Goal: Information Seeking & Learning: Stay updated

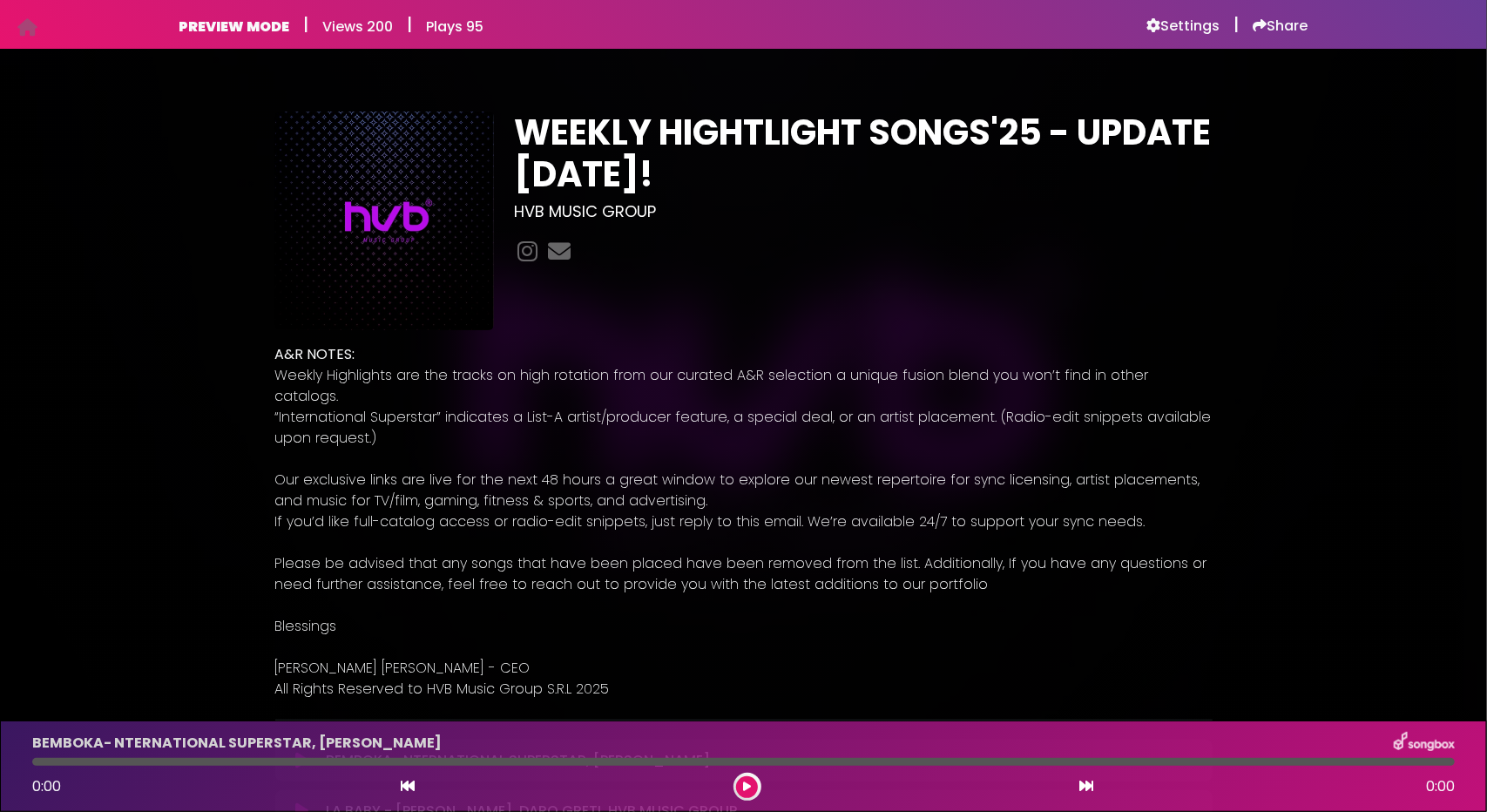
scroll to position [175, 0]
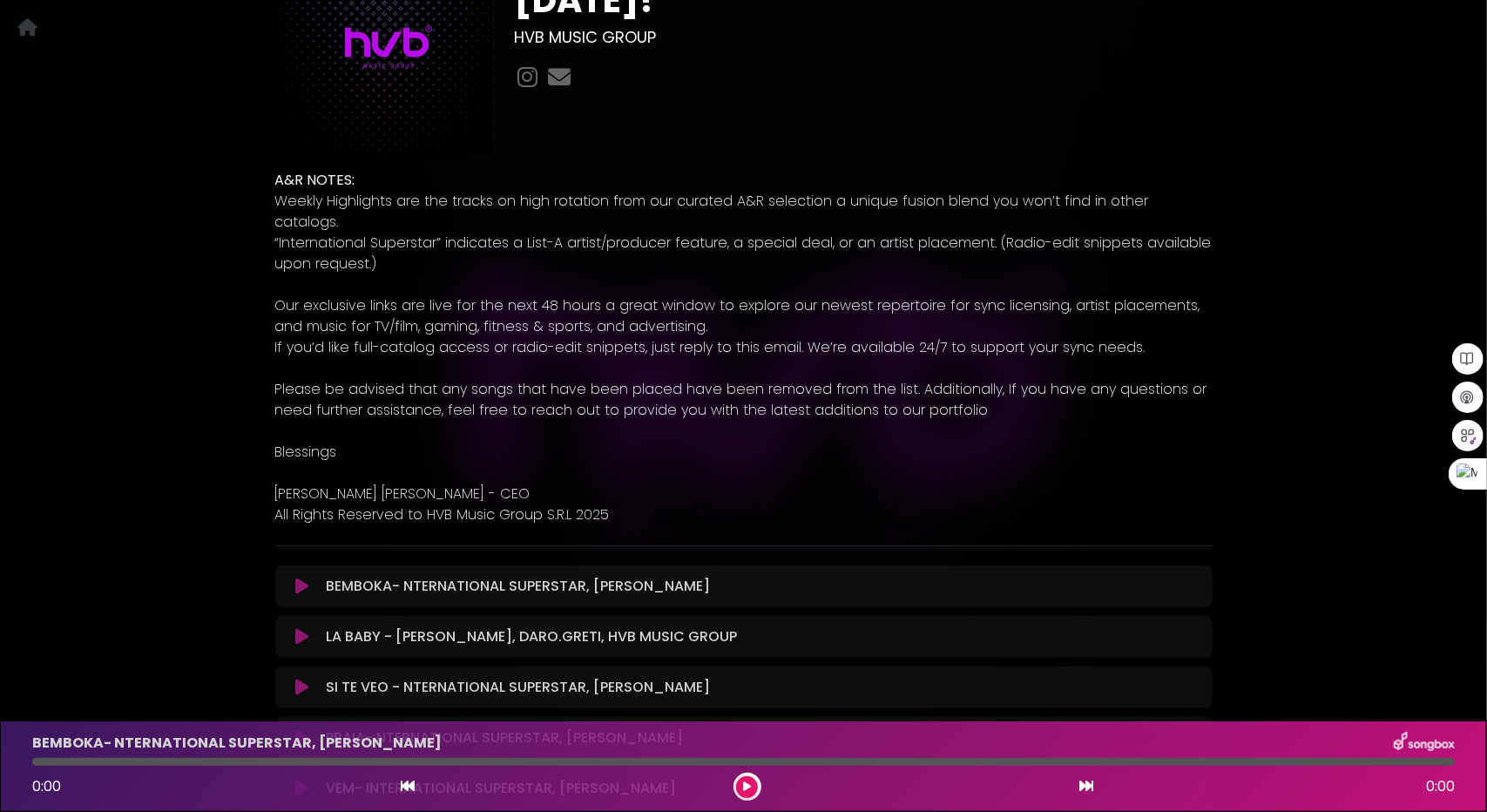
drag, startPoint x: 613, startPoint y: 492, endPoint x: 590, endPoint y: 492, distance: 23.0
click at [610, 504] on p "All Rights Reserved to HVB Music Group S.R.L 2025" at bounding box center [744, 514] width 937 height 21
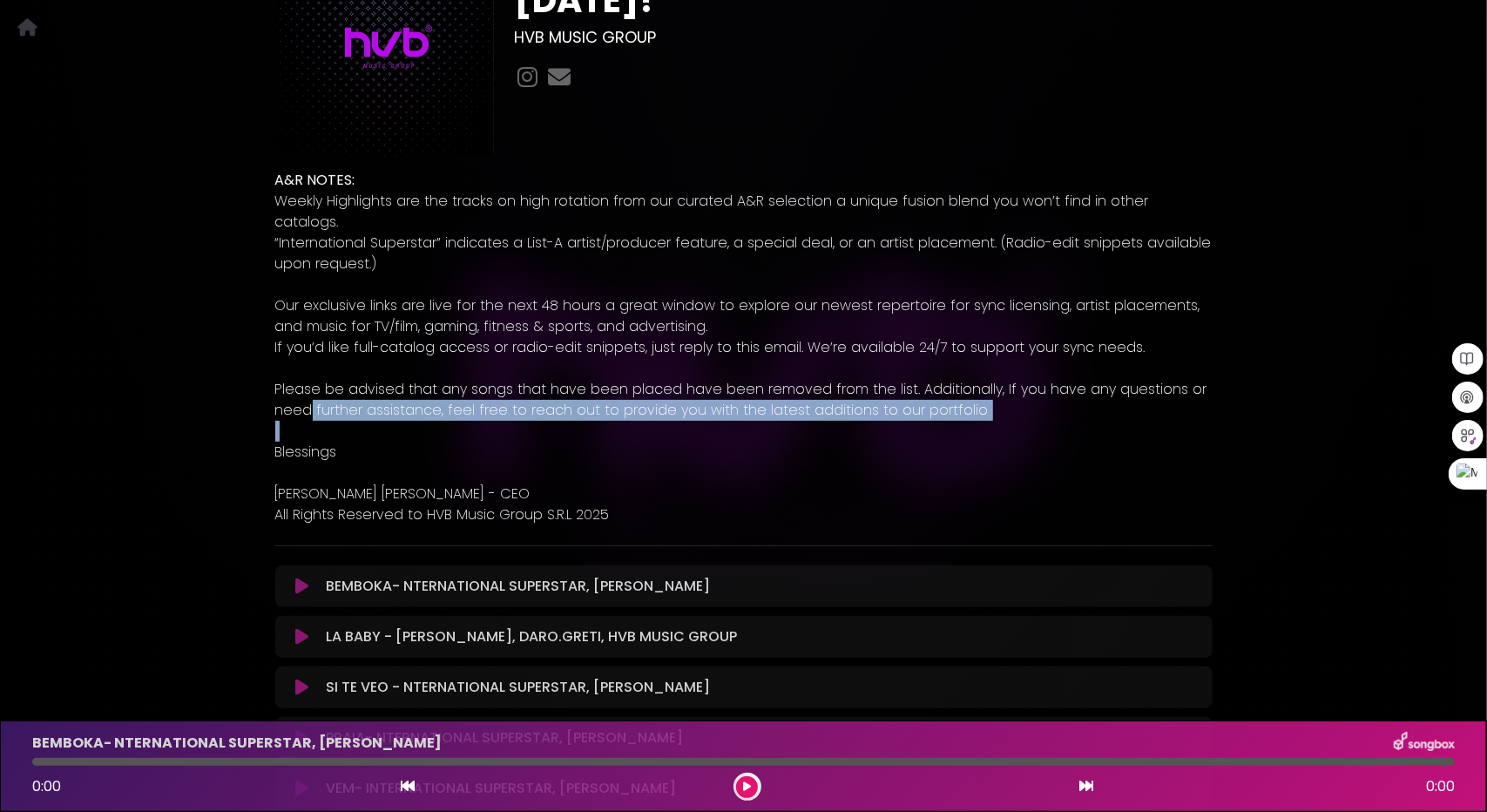
click at [305, 398] on div "A&R NOTES: Weekly Highlights are the tracks on high rotation from our curated A…" at bounding box center [744, 347] width 937 height 355
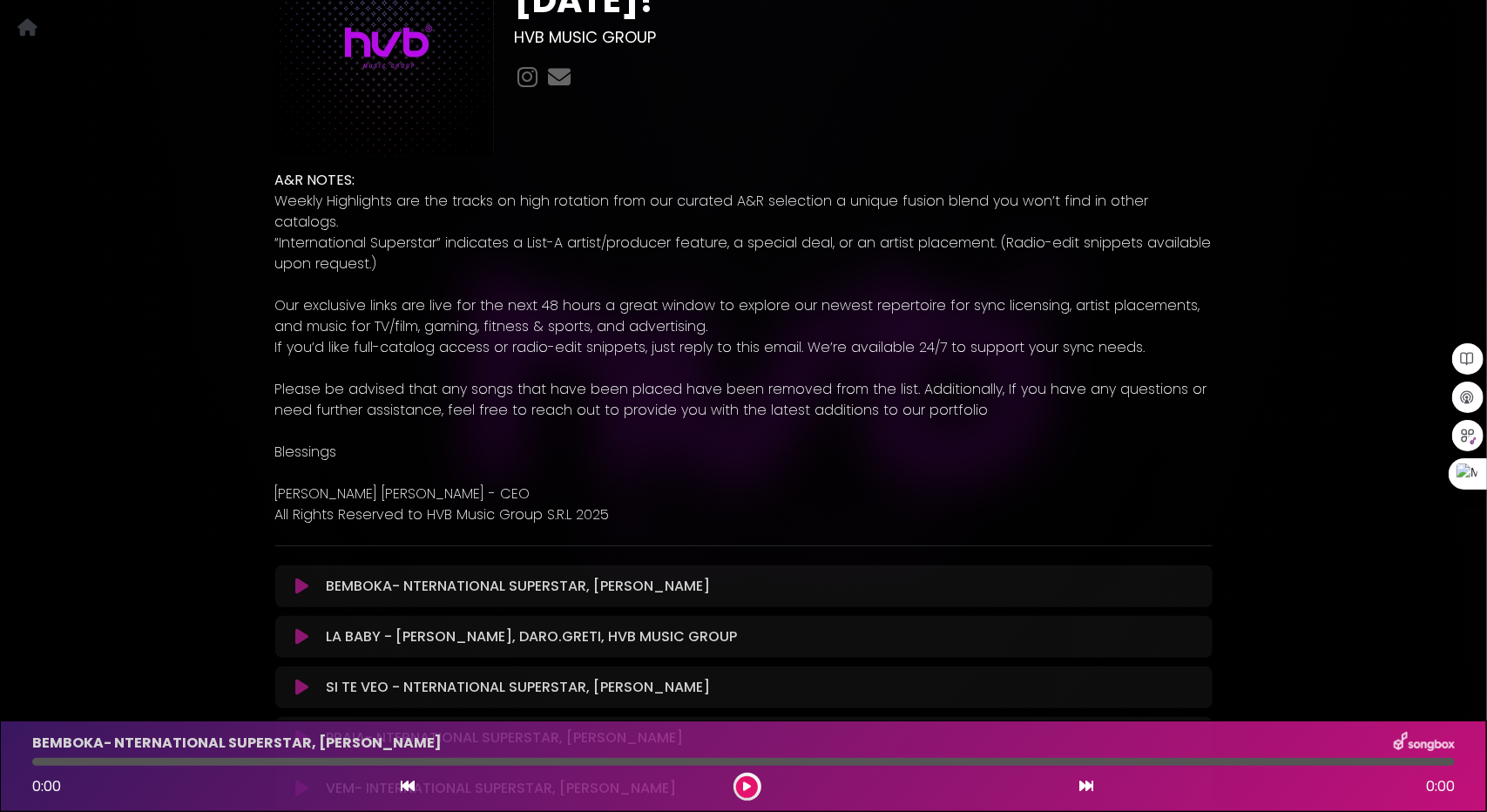
click at [758, 241] on p "“International Superstar” indicates a List-A artist/producer feature, a special…" at bounding box center [744, 254] width 937 height 41
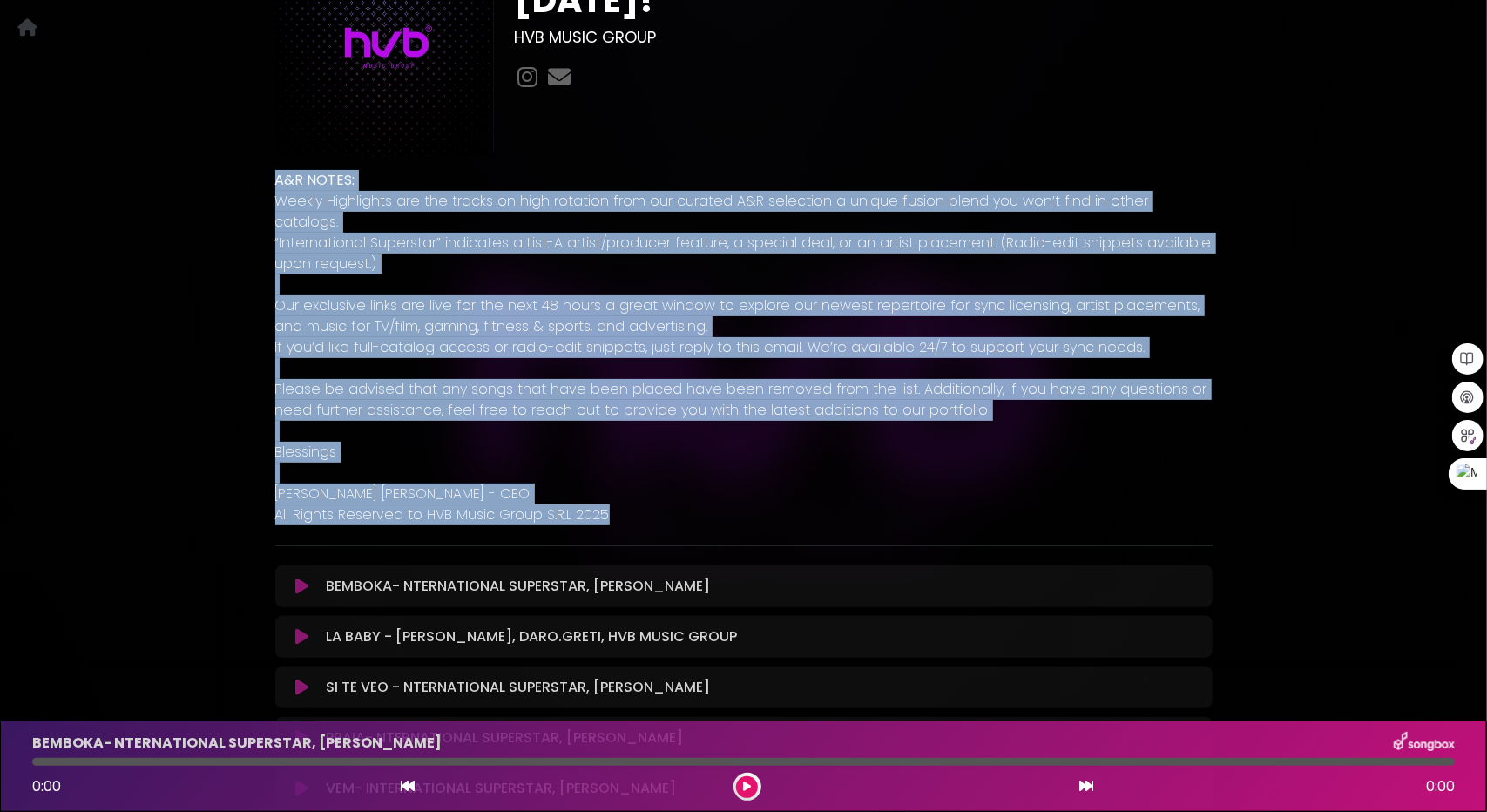
drag, startPoint x: 277, startPoint y: 181, endPoint x: 634, endPoint y: 511, distance: 486.2
copy div "A&R NOTES: Weekly Highlights are the tracks on high rotation from our curated A…"
